Goal: Find specific page/section: Find specific page/section

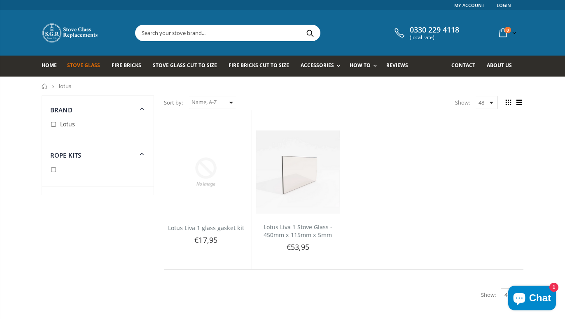
click at [88, 69] on link "Stove Glass" at bounding box center [86, 66] width 39 height 21
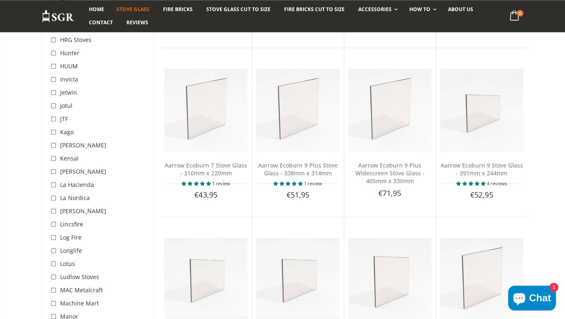
scroll to position [1512, 0]
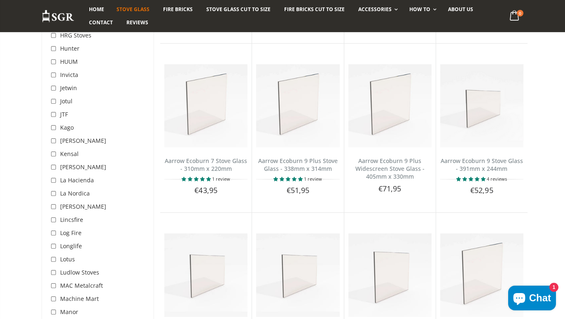
click at [72, 255] on span "Lotus" at bounding box center [67, 259] width 15 height 8
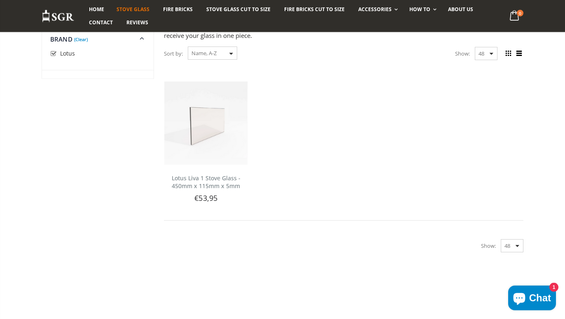
scroll to position [29, 0]
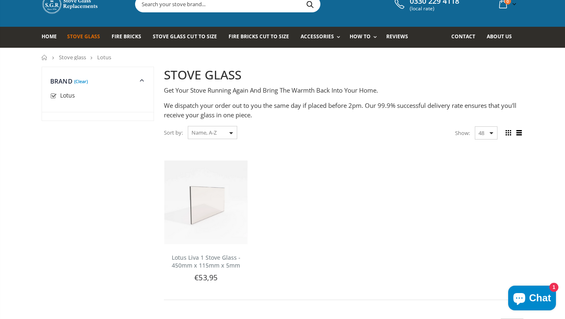
scroll to position [1512, 0]
